Goal: Answer question/provide support: Share knowledge or assist other users

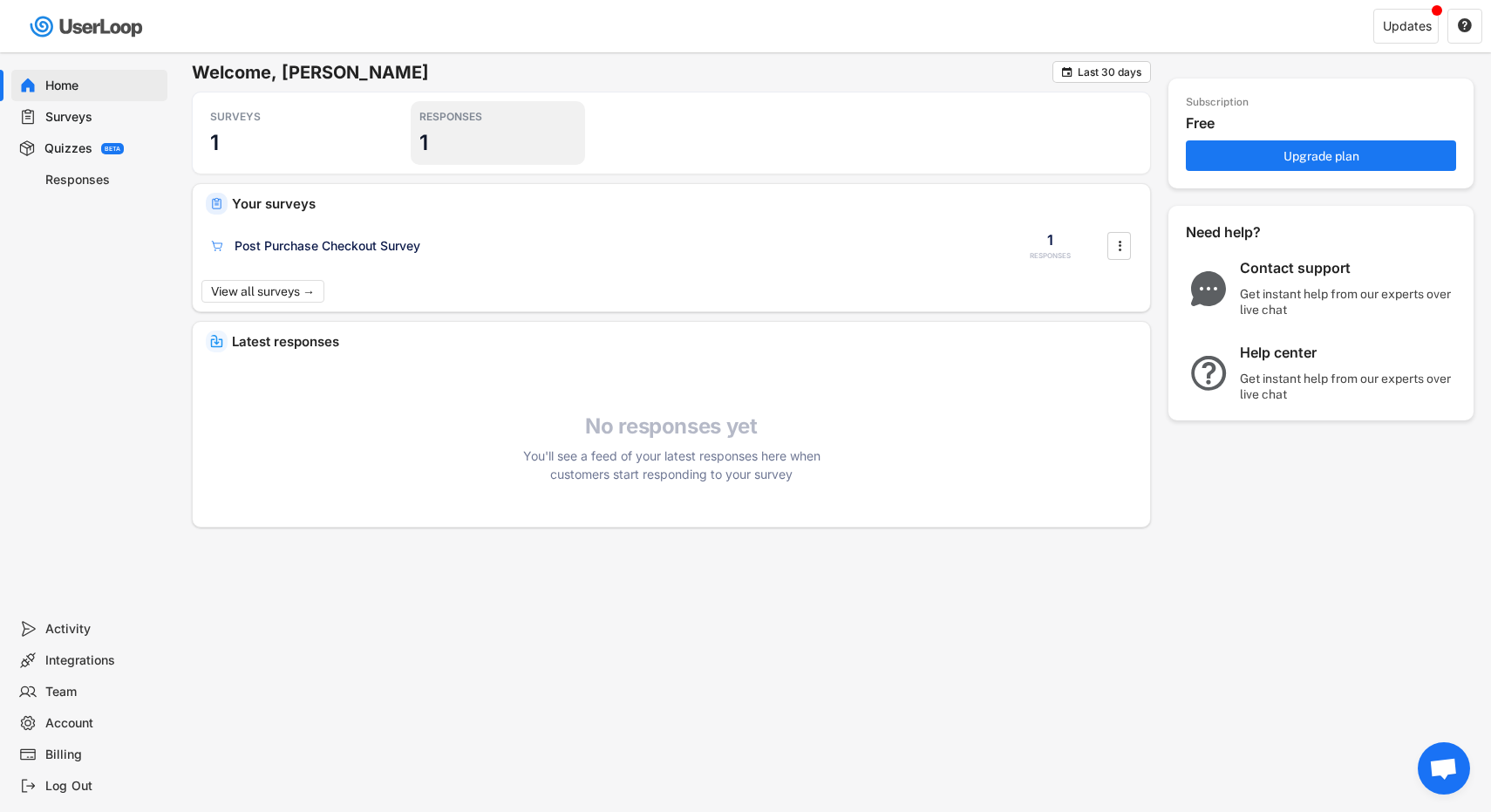
click at [474, 140] on div "RESPONSES 1" at bounding box center [498, 133] width 175 height 64
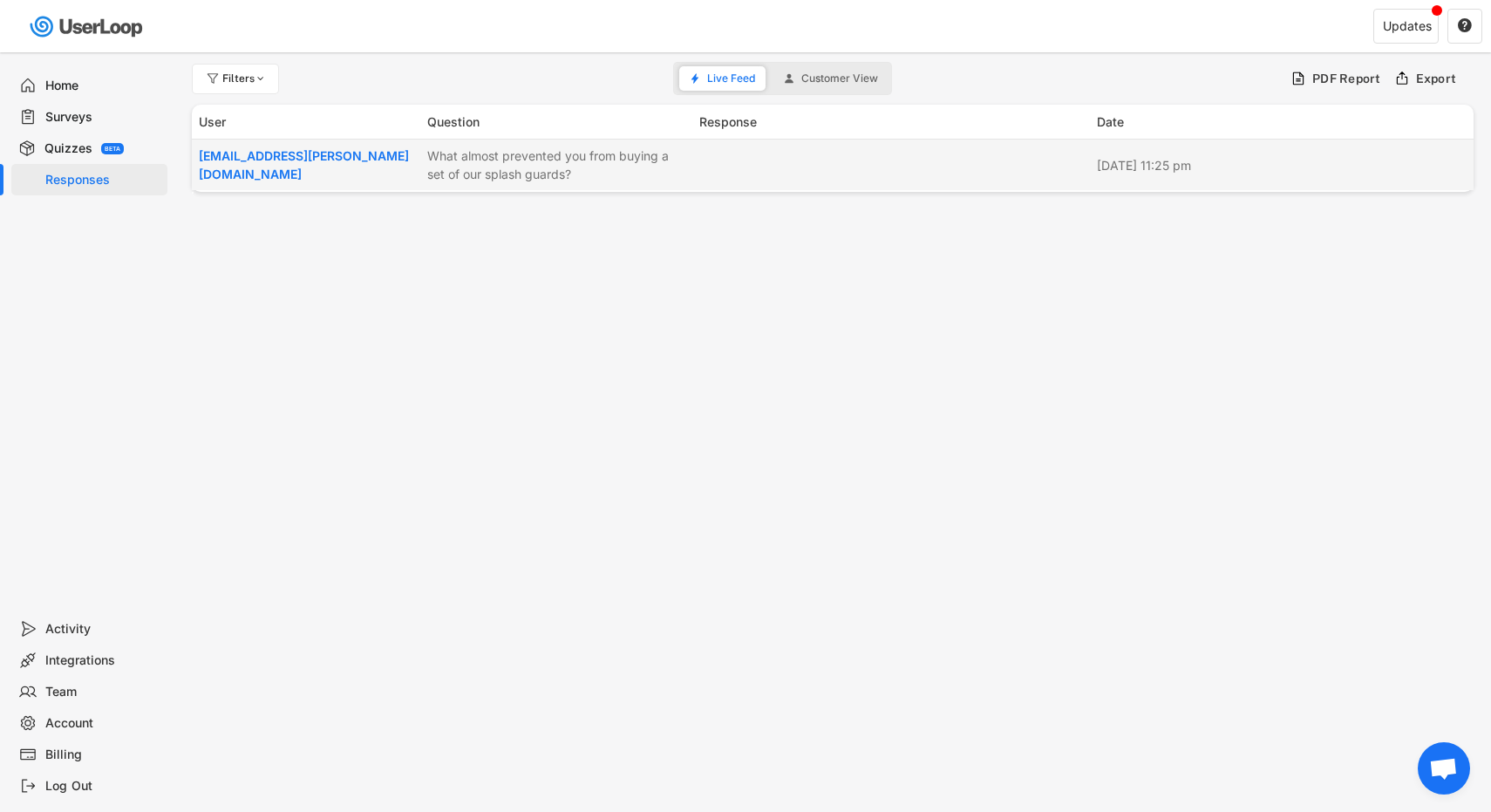
click at [514, 168] on div "What almost prevented you from buying a set of our splash guards?" at bounding box center [558, 164] width 261 height 36
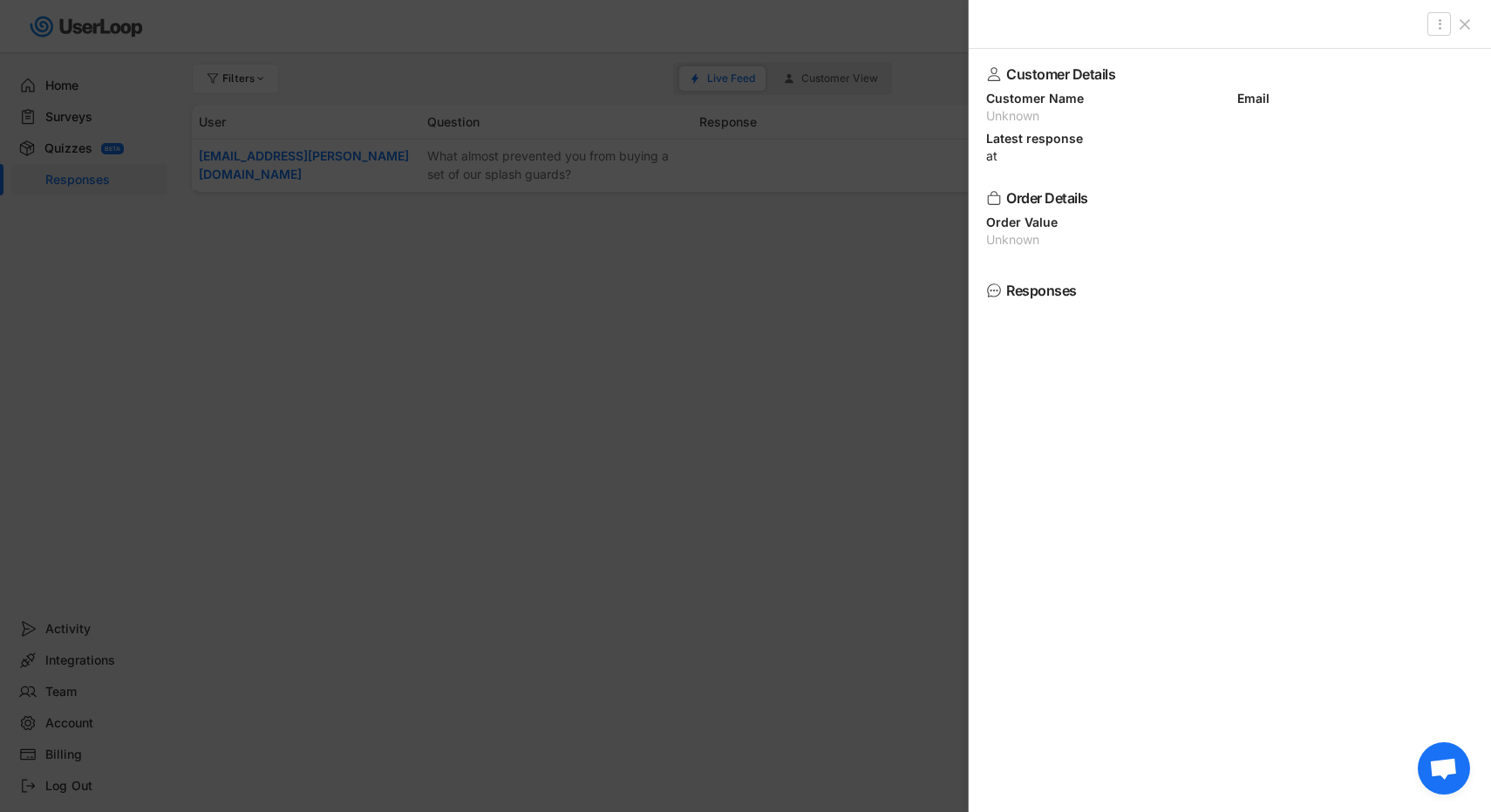
click at [915, 324] on div at bounding box center [746, 406] width 1491 height 812
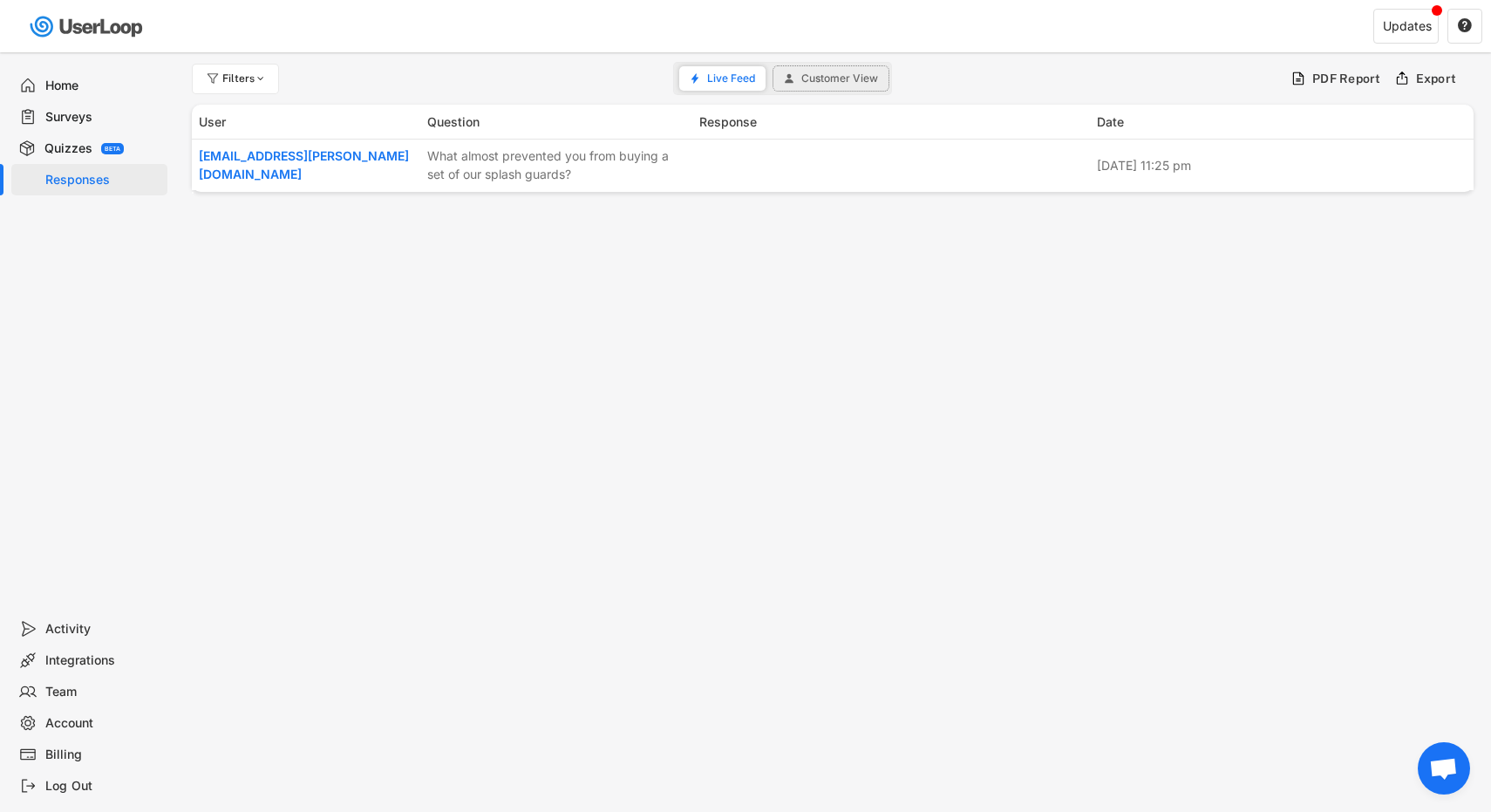
click at [804, 76] on span "Customer View" at bounding box center [840, 79] width 77 height 11
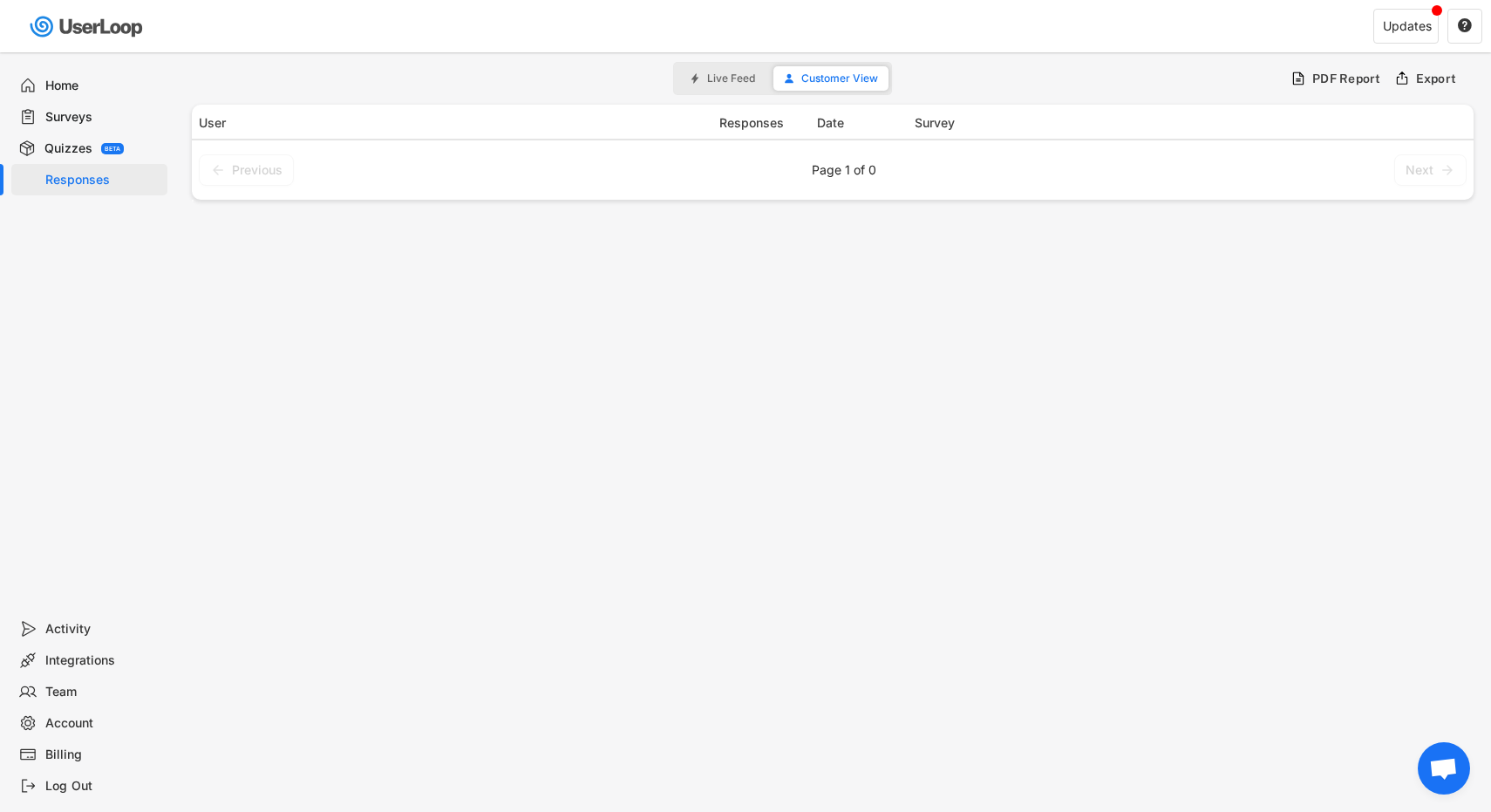
click at [49, 115] on div "Surveys" at bounding box center [102, 117] width 115 height 17
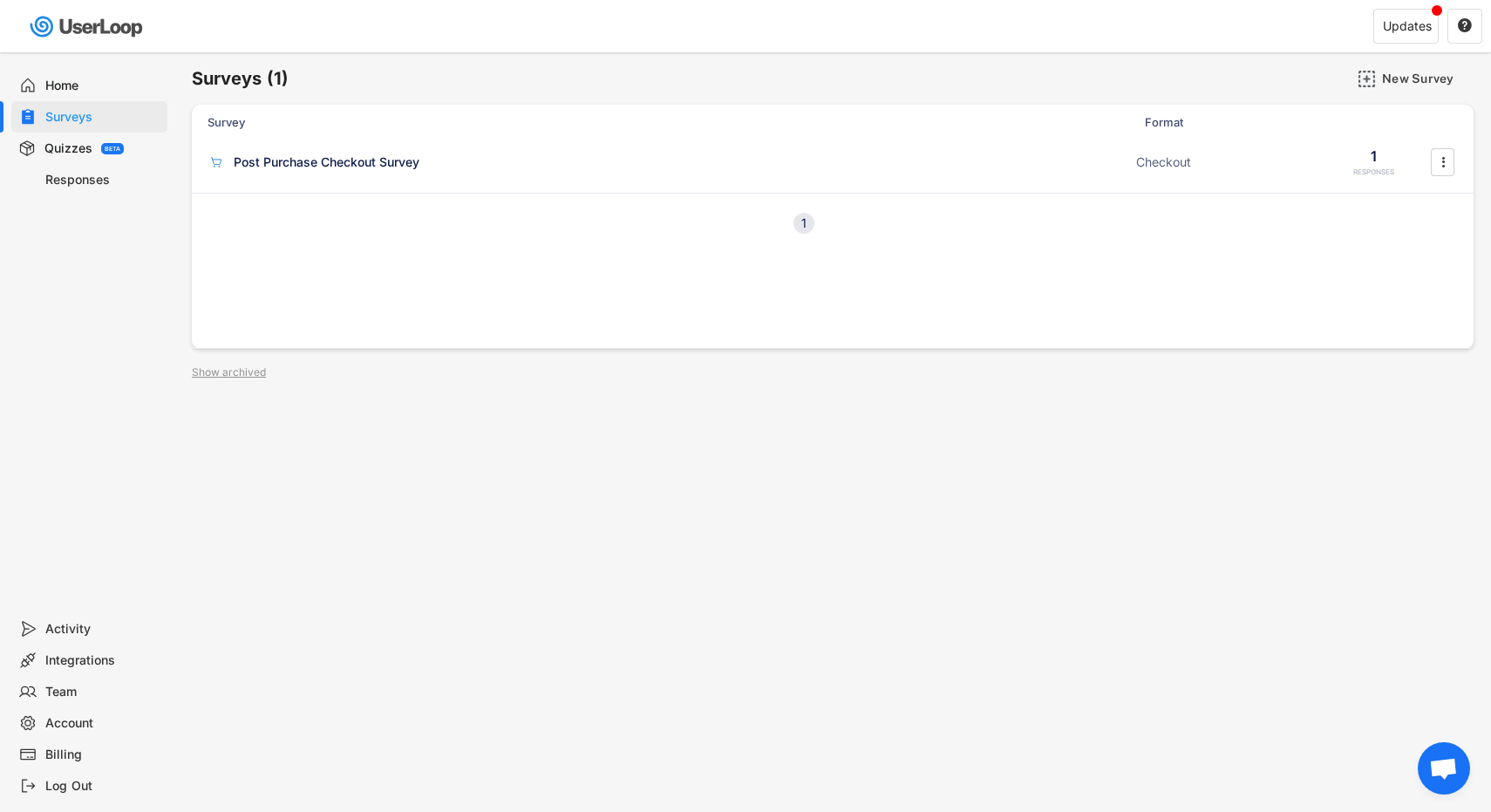
click at [72, 79] on div "Home" at bounding box center [102, 85] width 115 height 17
